Goal: Find specific page/section: Find specific page/section

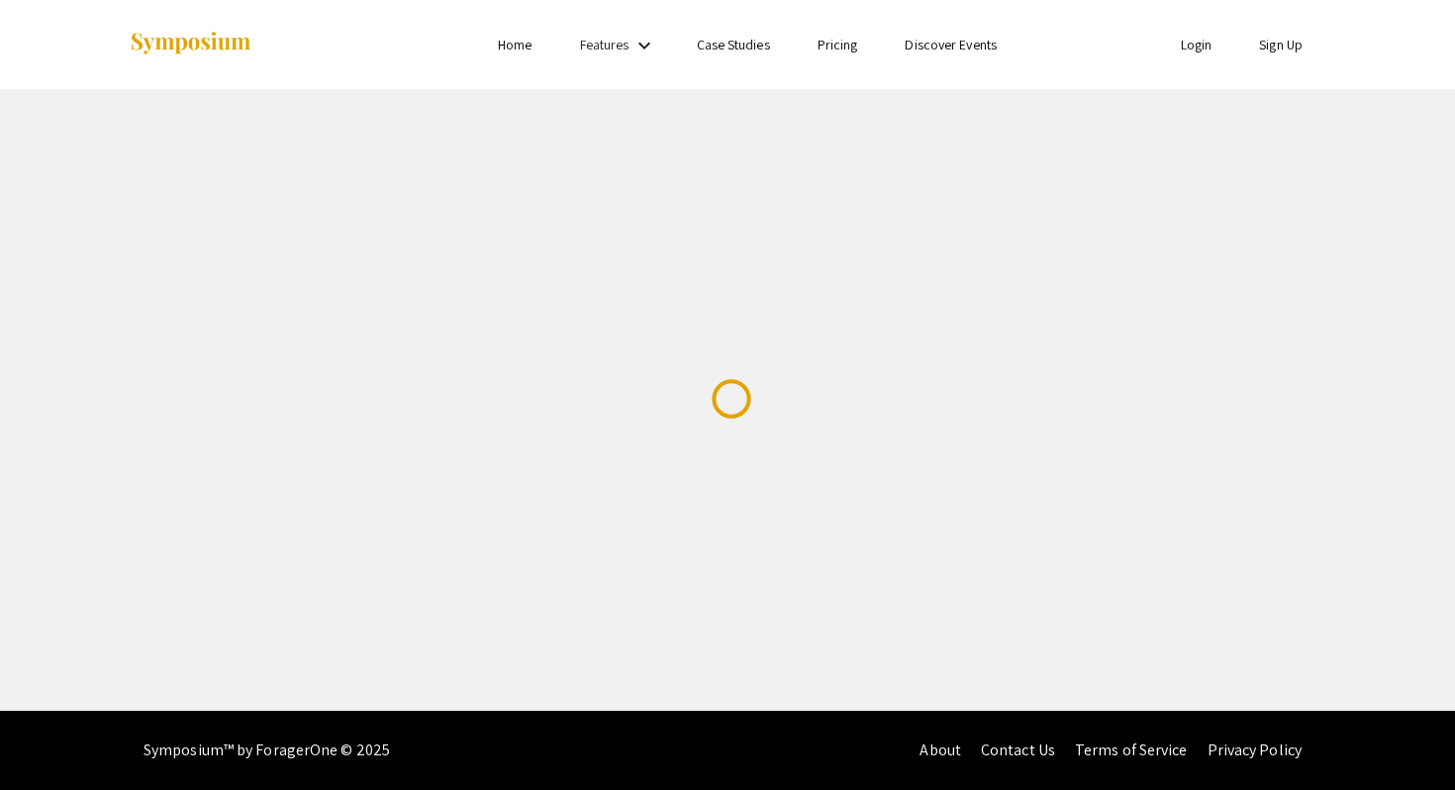
click at [1193, 48] on link "Login" at bounding box center [1196, 45] width 32 height 18
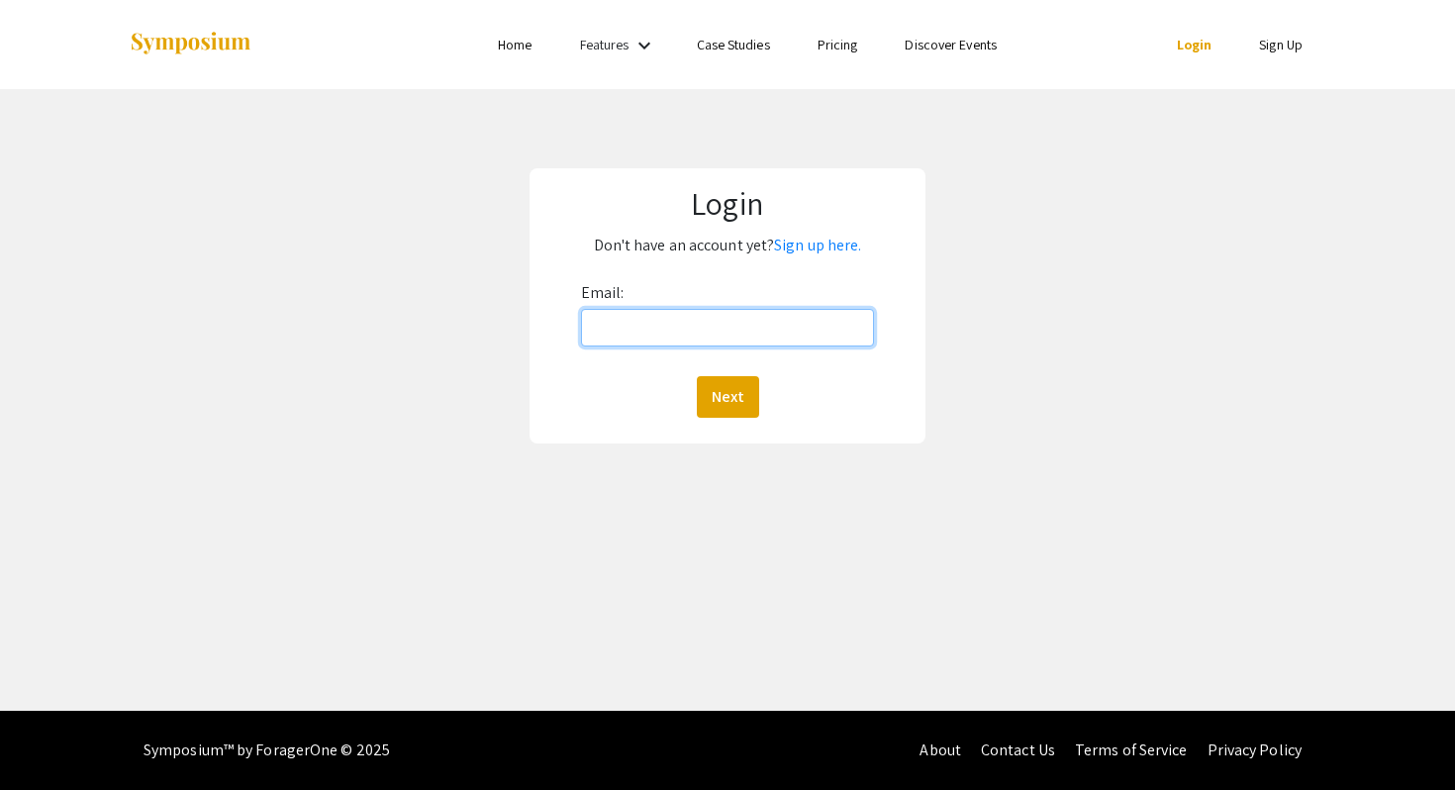
click at [748, 330] on input "Email:" at bounding box center [728, 328] width 294 height 38
type input "[EMAIL_ADDRESS][DOMAIN_NAME]"
click at [697, 376] on button "Next" at bounding box center [728, 397] width 62 height 42
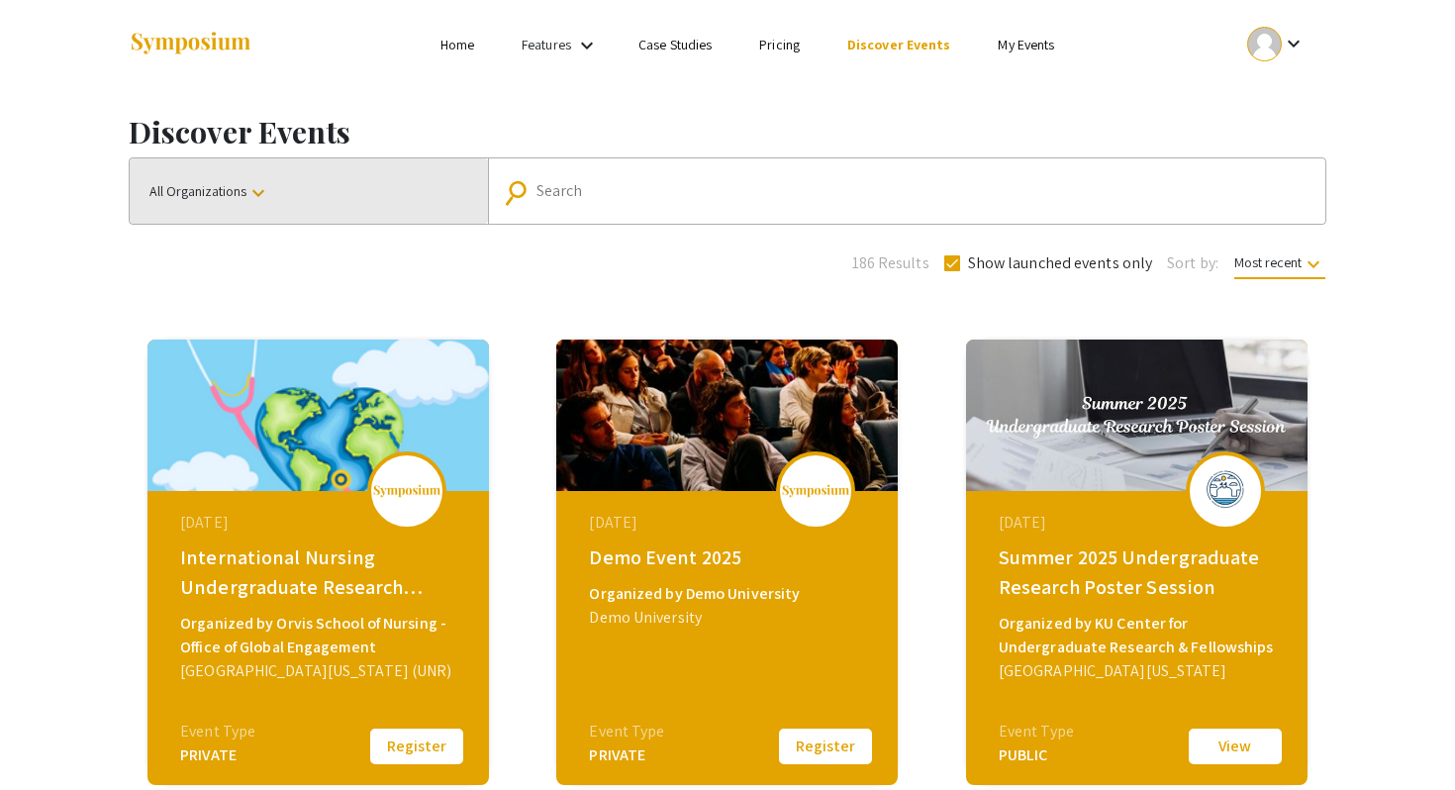
click at [290, 200] on button "All Organizations keyboard_arrow_down" at bounding box center [309, 190] width 358 height 65
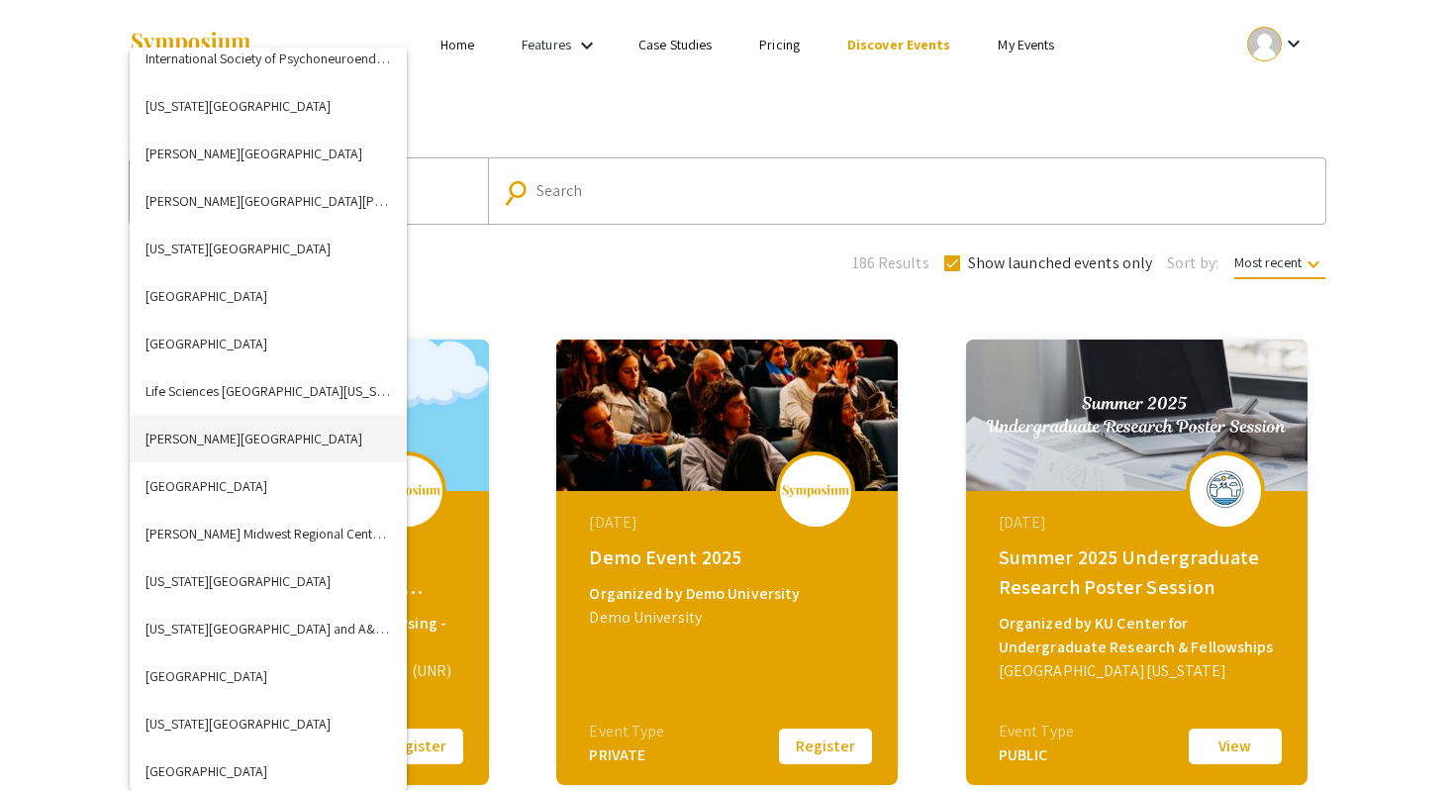
scroll to position [2973, 0]
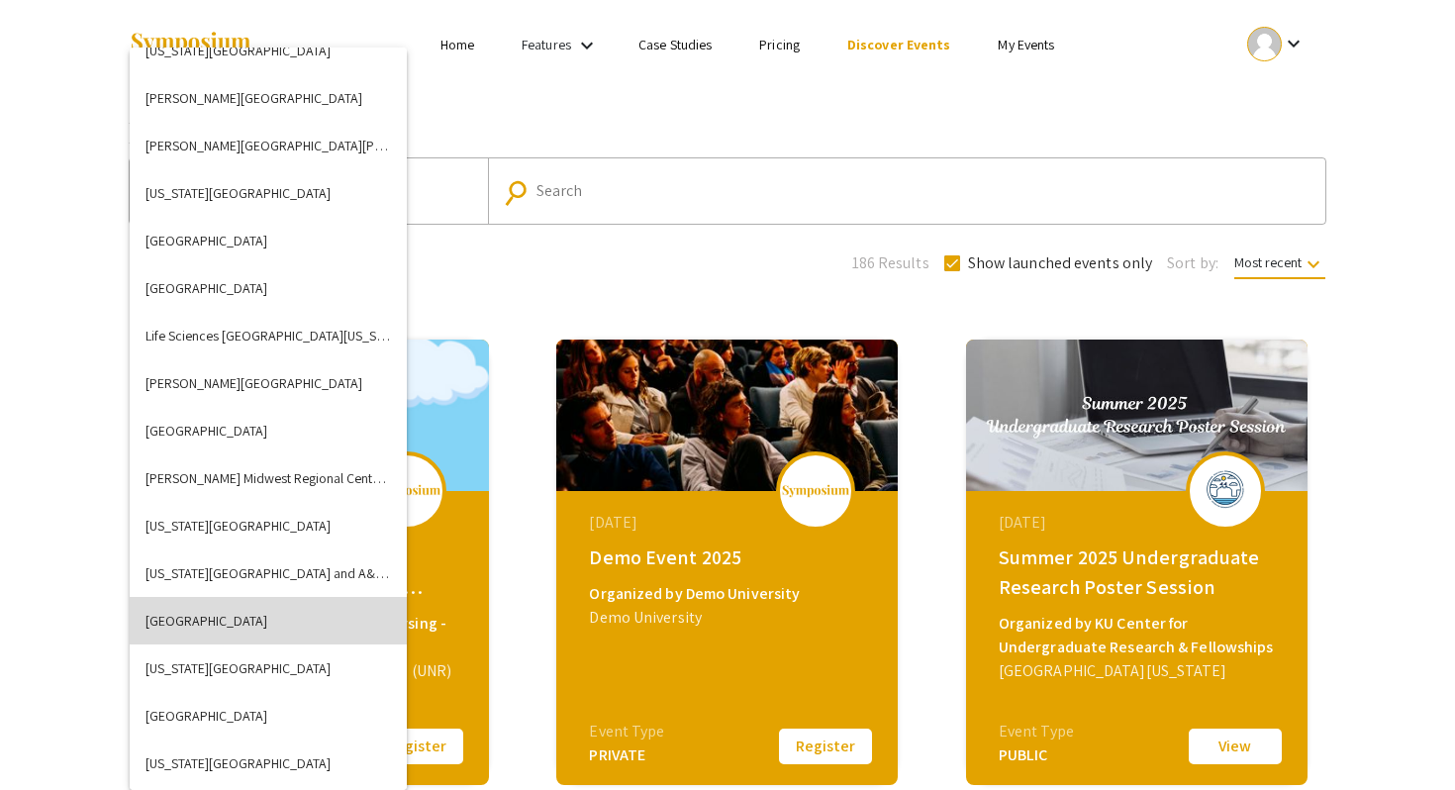
click at [233, 612] on button "[GEOGRAPHIC_DATA]" at bounding box center [268, 620] width 277 height 47
checkbox input "false"
